Goal: Information Seeking & Learning: Learn about a topic

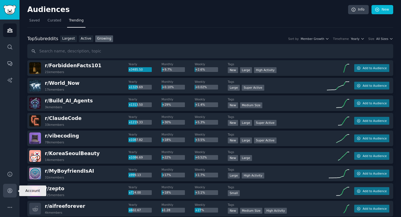
click at [10, 193] on icon "Sidebar" at bounding box center [10, 191] width 6 height 6
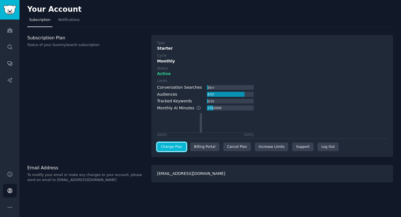
click at [177, 147] on link "Change Plan" at bounding box center [171, 146] width 29 height 9
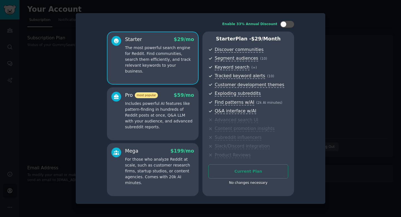
click at [342, 59] on div at bounding box center [200, 108] width 401 height 217
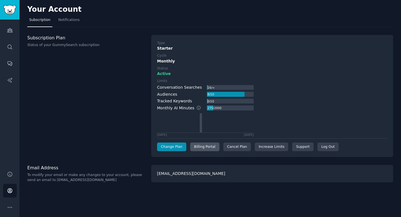
click at [211, 147] on div "Billing Portal" at bounding box center [204, 146] width 29 height 9
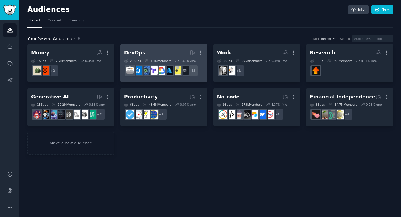
click at [166, 53] on h2 "DevOps More" at bounding box center [163, 53] width 79 height 10
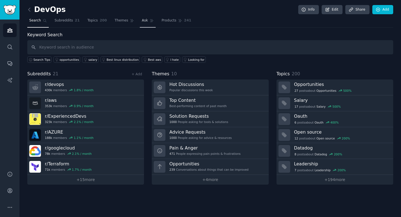
click at [145, 21] on span "Ask" at bounding box center [145, 20] width 6 height 5
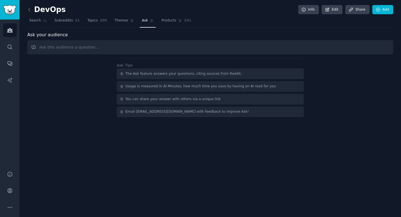
click at [113, 45] on input "text" at bounding box center [210, 47] width 366 height 14
type input "what kind of audience is here?"
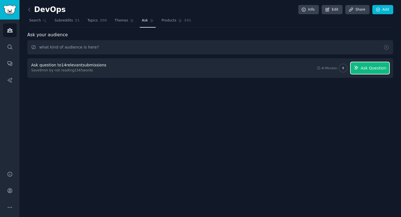
click at [361, 69] on button "Ask Question" at bounding box center [370, 68] width 39 height 12
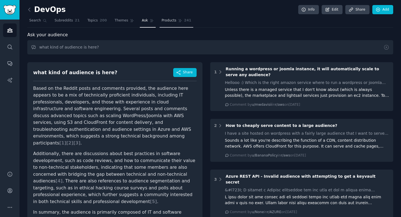
click at [169, 17] on link "Products 241" at bounding box center [176, 21] width 33 height 11
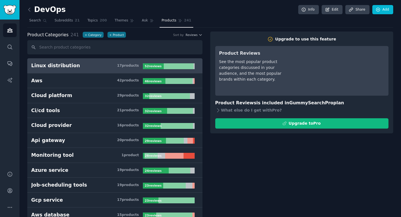
click at [91, 64] on h3 "Linux distribution 17 product s" at bounding box center [87, 65] width 112 height 7
click at [50, 67] on div "Linux distribution" at bounding box center [55, 65] width 49 height 7
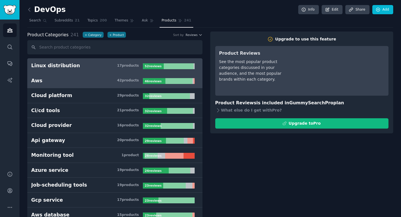
click at [47, 85] on link "Aws 42 product s 46 review s" at bounding box center [114, 80] width 175 height 15
click at [49, 64] on div "Linux distribution" at bounding box center [55, 65] width 49 height 7
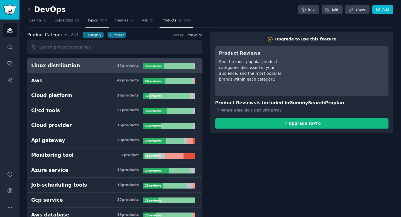
click at [100, 20] on span "200" at bounding box center [103, 20] width 7 height 5
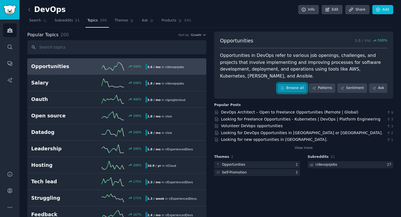
click at [294, 83] on link "Browse all" at bounding box center [293, 87] width 30 height 9
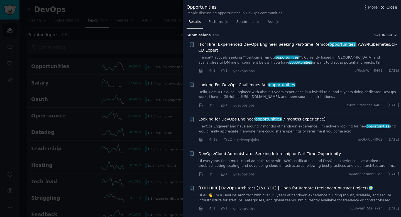
click at [389, 8] on span "Close" at bounding box center [392, 7] width 11 height 6
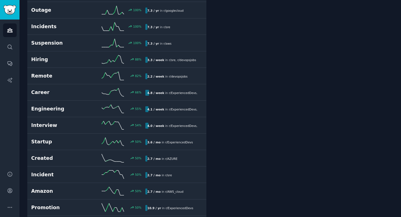
scroll to position [419, 0]
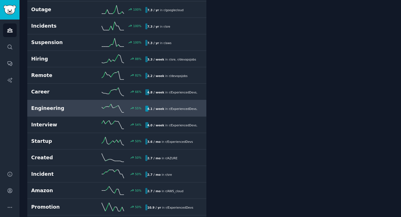
click at [83, 109] on h2 "Engineering" at bounding box center [59, 108] width 57 height 7
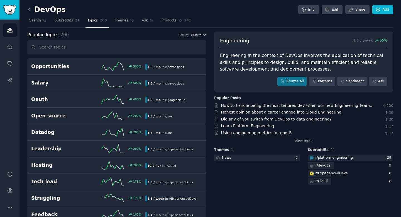
click at [94, 19] on span "Topics" at bounding box center [93, 20] width 10 height 5
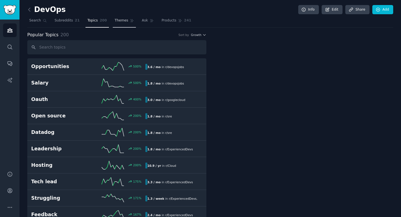
click at [118, 21] on span "Themes" at bounding box center [122, 20] width 14 height 5
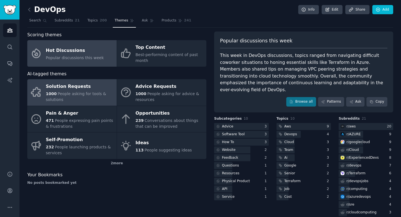
click at [84, 85] on div "Solution Requests" at bounding box center [80, 86] width 68 height 9
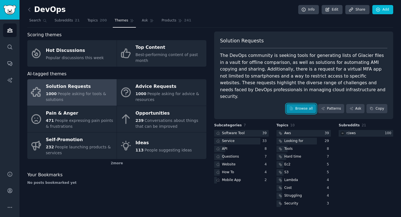
click at [300, 104] on link "Browse all" at bounding box center [302, 108] width 30 height 9
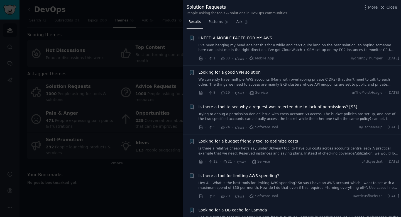
scroll to position [111, 0]
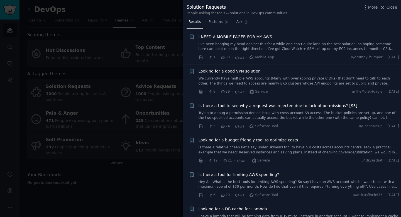
click at [306, 149] on link "Is there a relative cheap (let’s say under 3k/year) tool to have our costs acro…" at bounding box center [299, 150] width 201 height 10
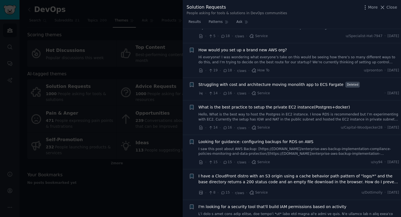
scroll to position [435, 0]
